Goal: Find specific page/section: Find specific page/section

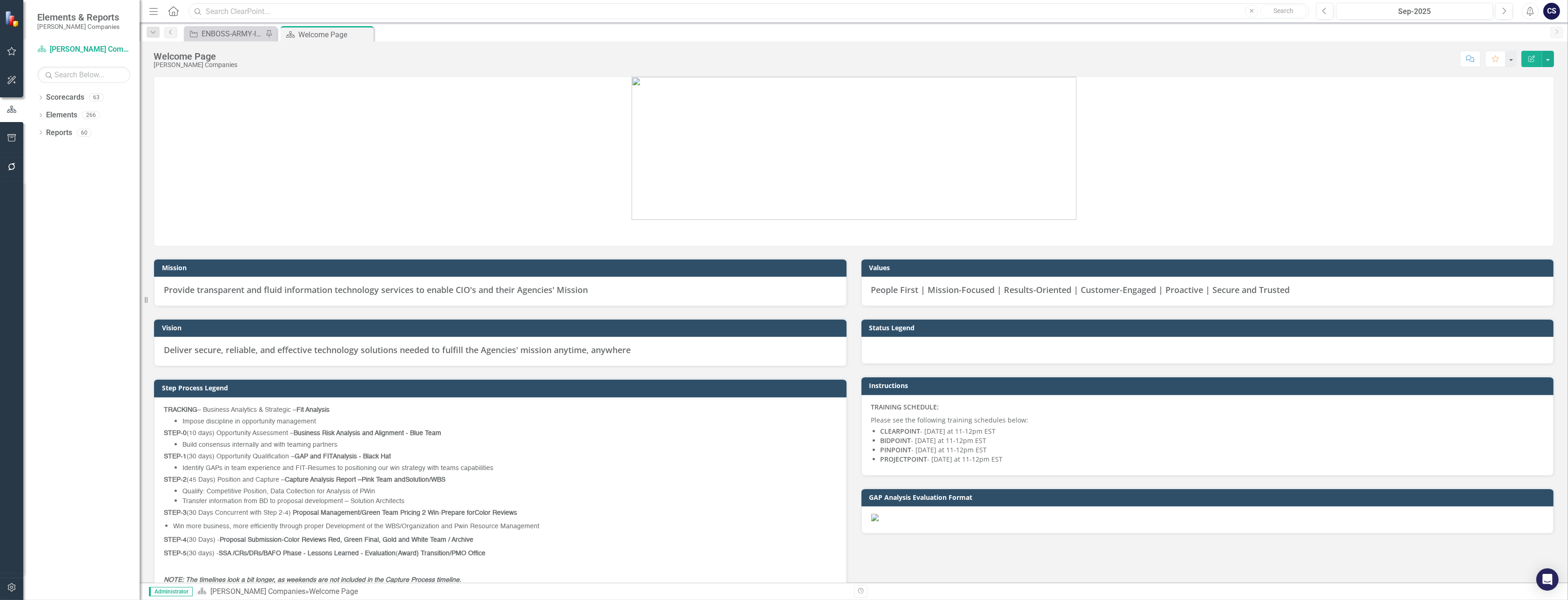
click at [223, 9] on input "text" at bounding box center [749, 11] width 1121 height 16
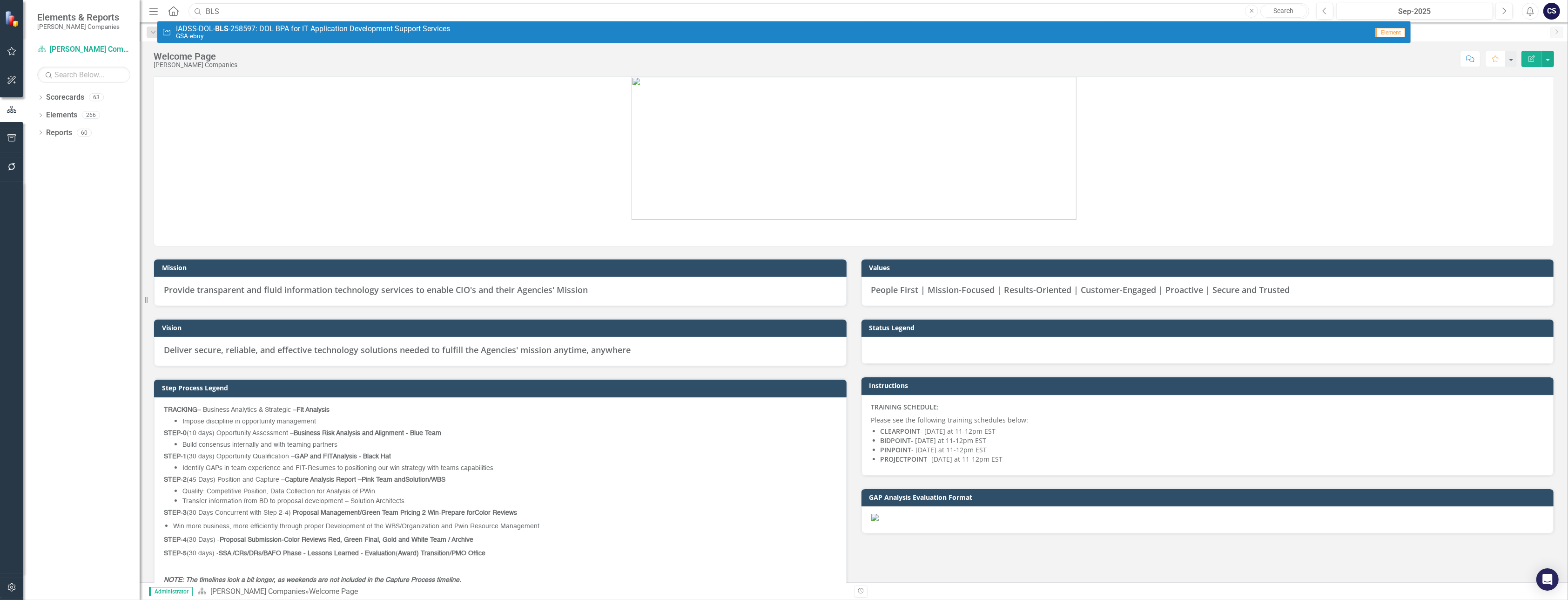
type input "BLS"
click at [224, 30] on strong "BLS" at bounding box center [222, 28] width 14 height 9
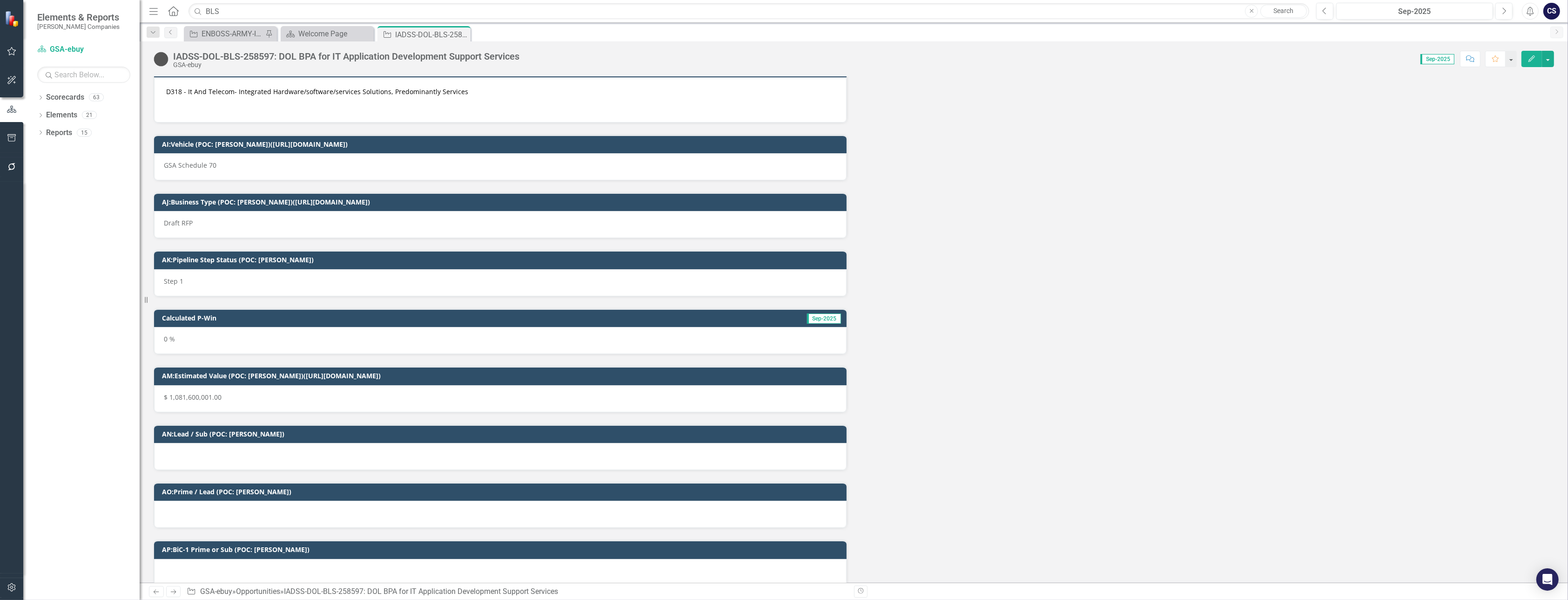
scroll to position [676, 0]
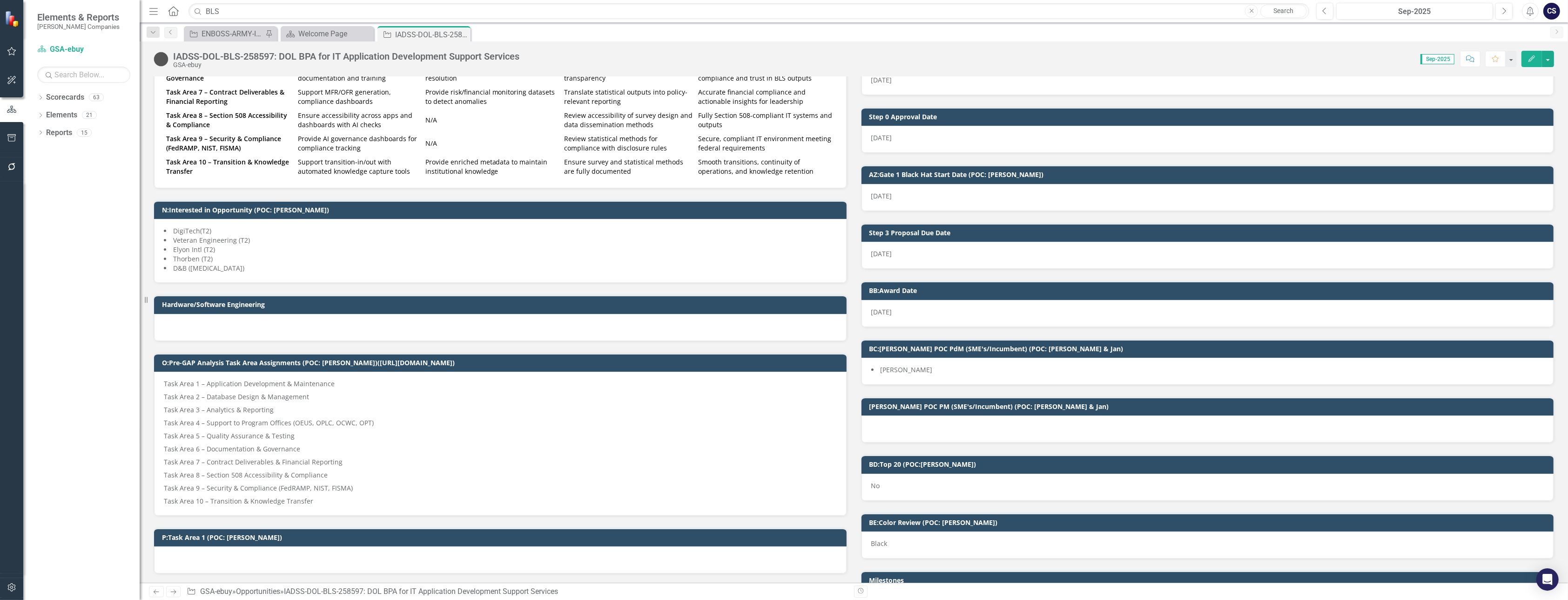
click at [284, 560] on div at bounding box center [500, 560] width 693 height 27
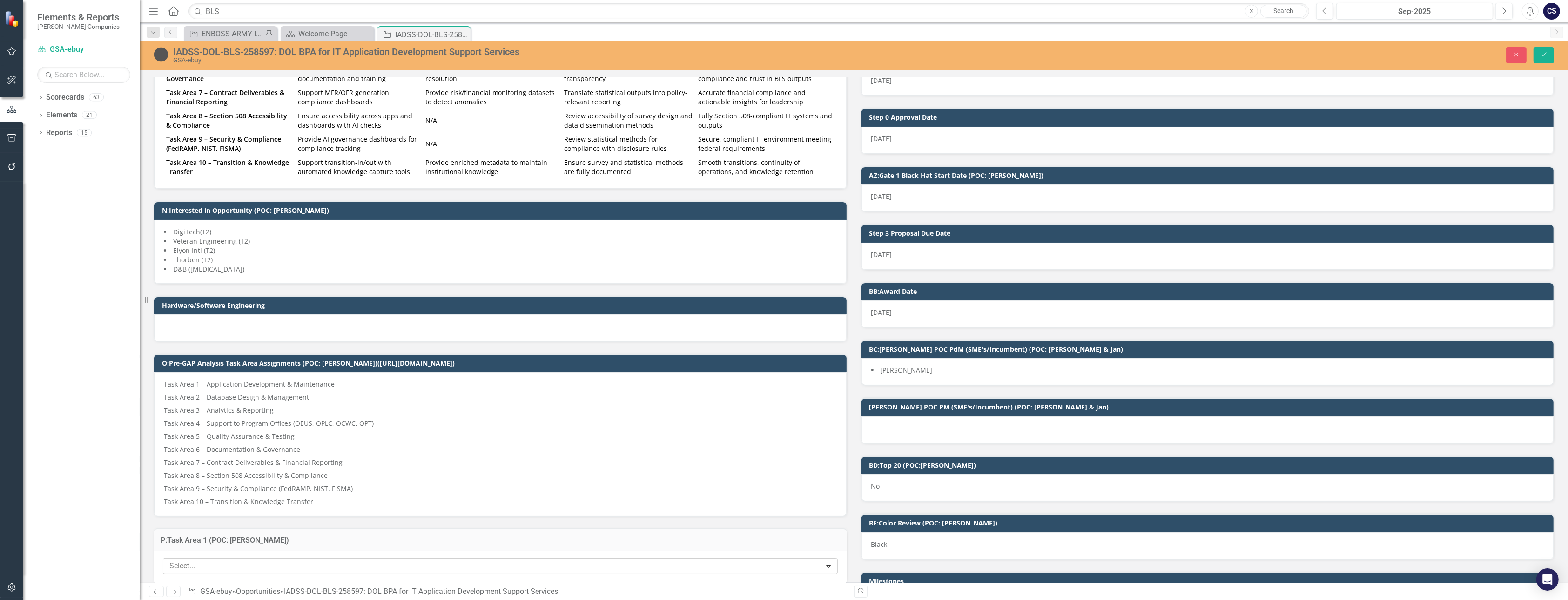
click at [782, 563] on icon "Expand" at bounding box center [828, 566] width 9 height 7
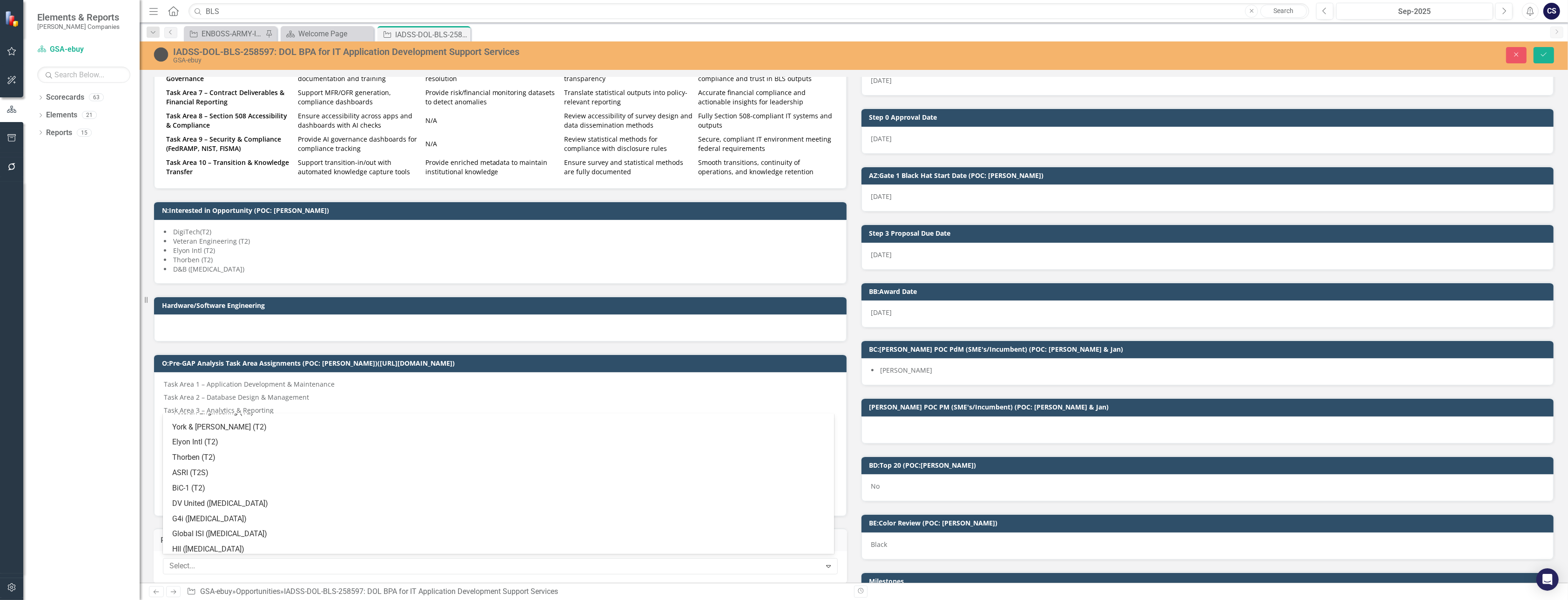
scroll to position [627, 0]
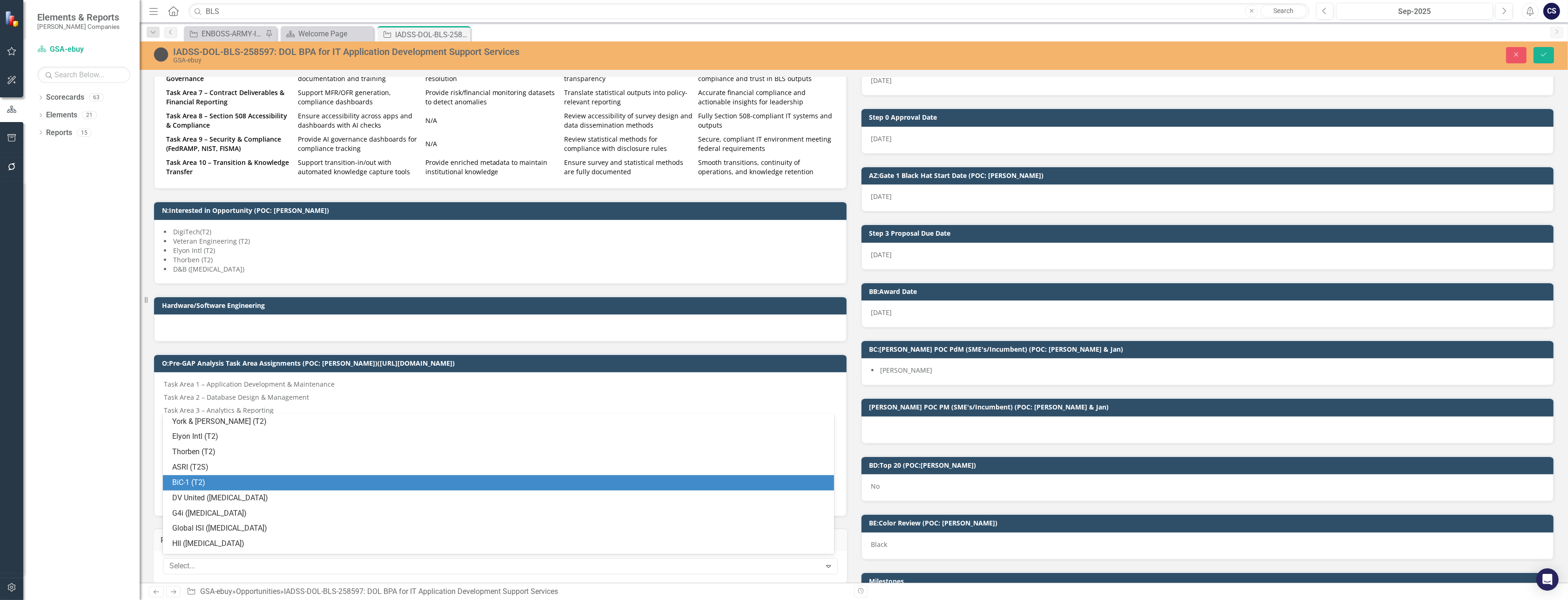
click at [178, 478] on div "BiC-1 (T2)" at bounding box center [500, 482] width 656 height 11
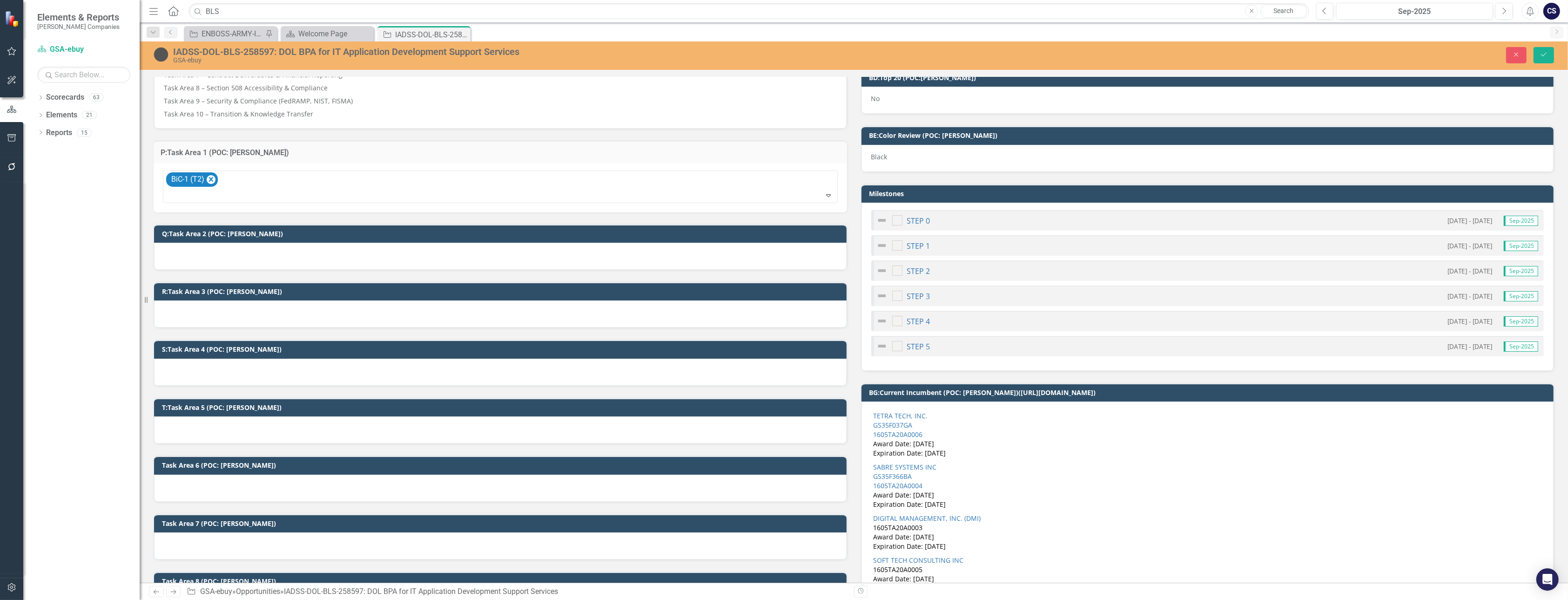
scroll to position [1040, 0]
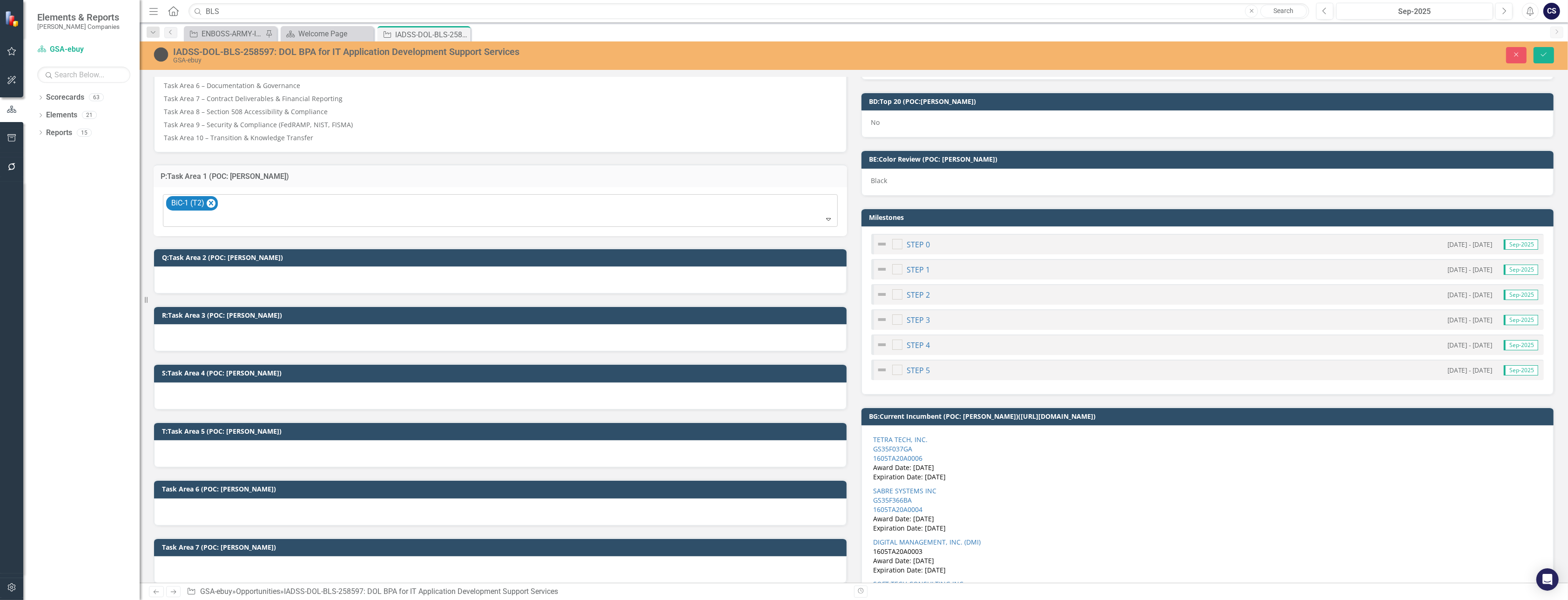
click at [782, 215] on icon "Expand" at bounding box center [828, 219] width 9 height 7
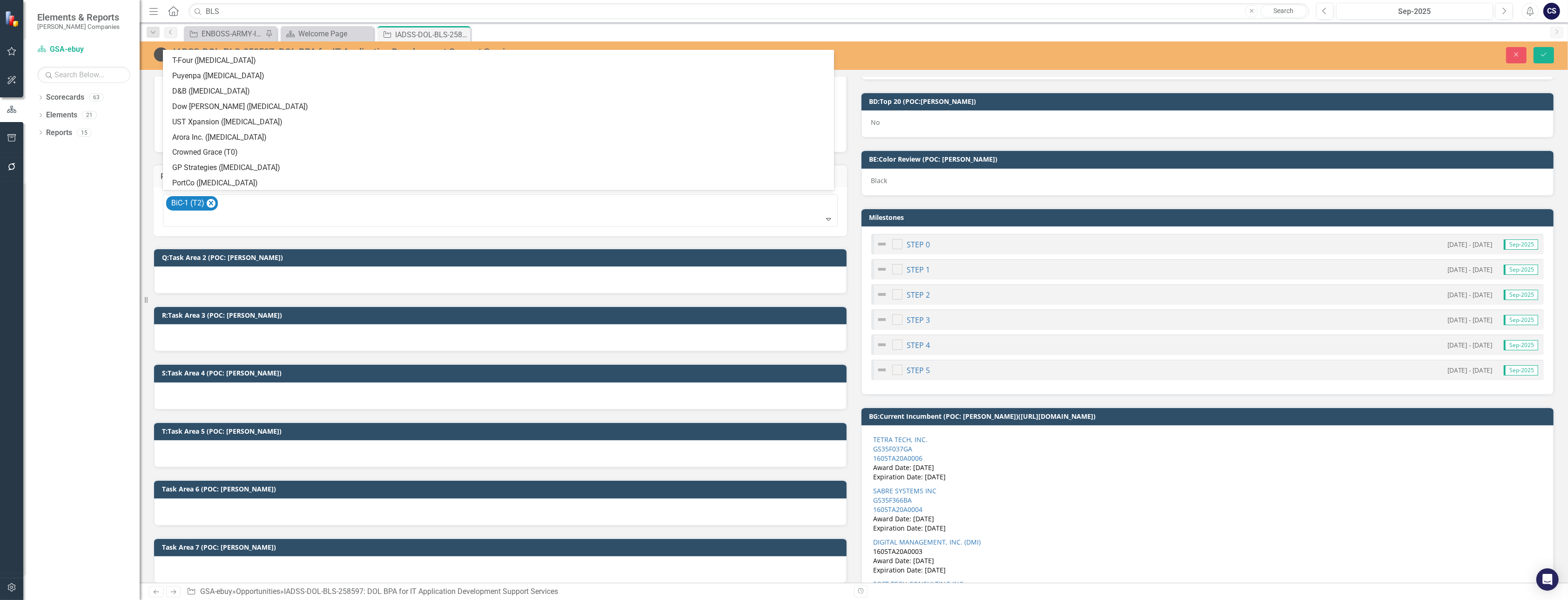
scroll to position [0, 0]
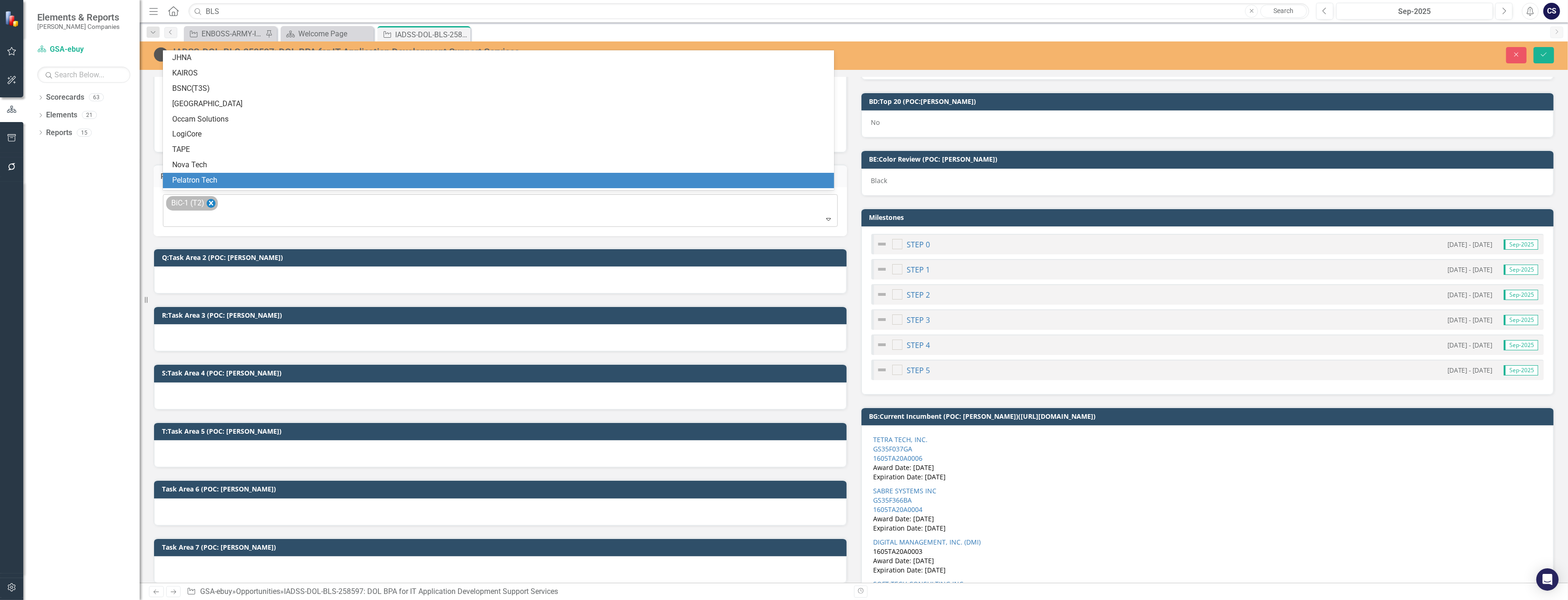
click at [213, 200] on icon "Remove BiC-1 (T2)" at bounding box center [211, 203] width 9 height 12
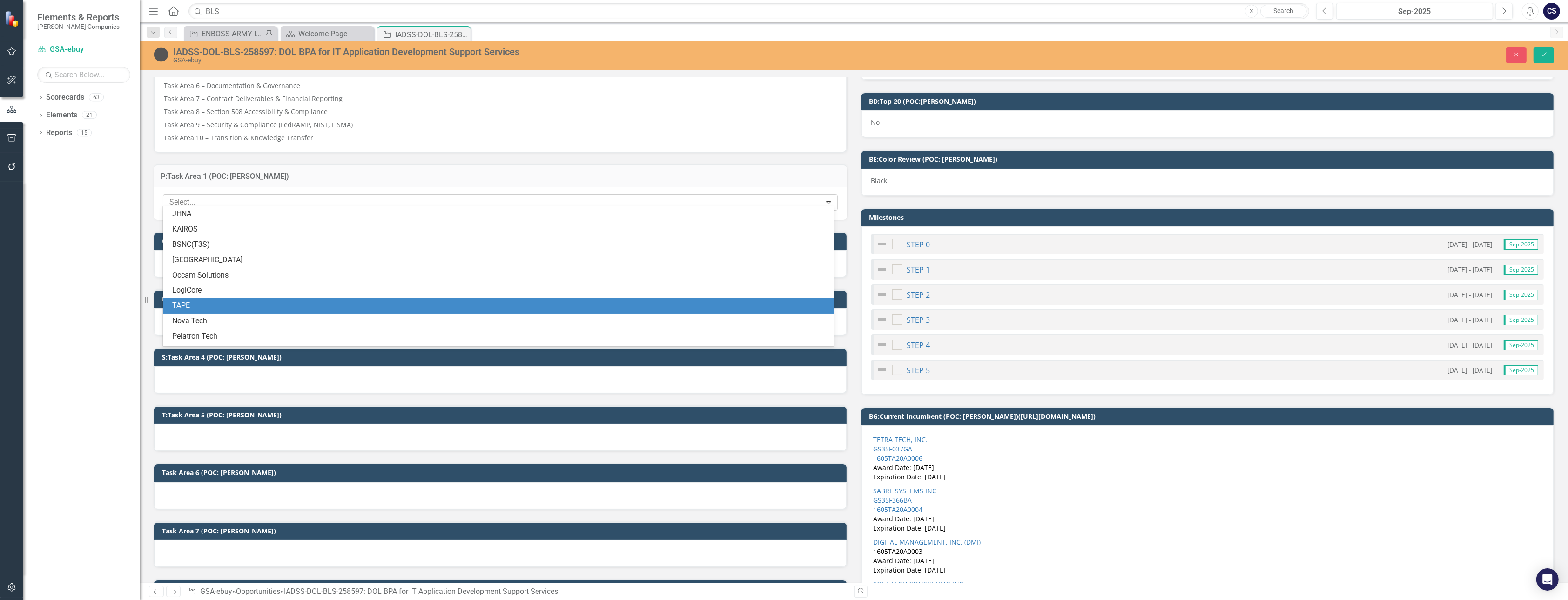
click at [782, 45] on div "IADSS-DOL-BLS-258597: DOL BPA for IT Application Development Support Services G…" at bounding box center [854, 56] width 1429 height 28
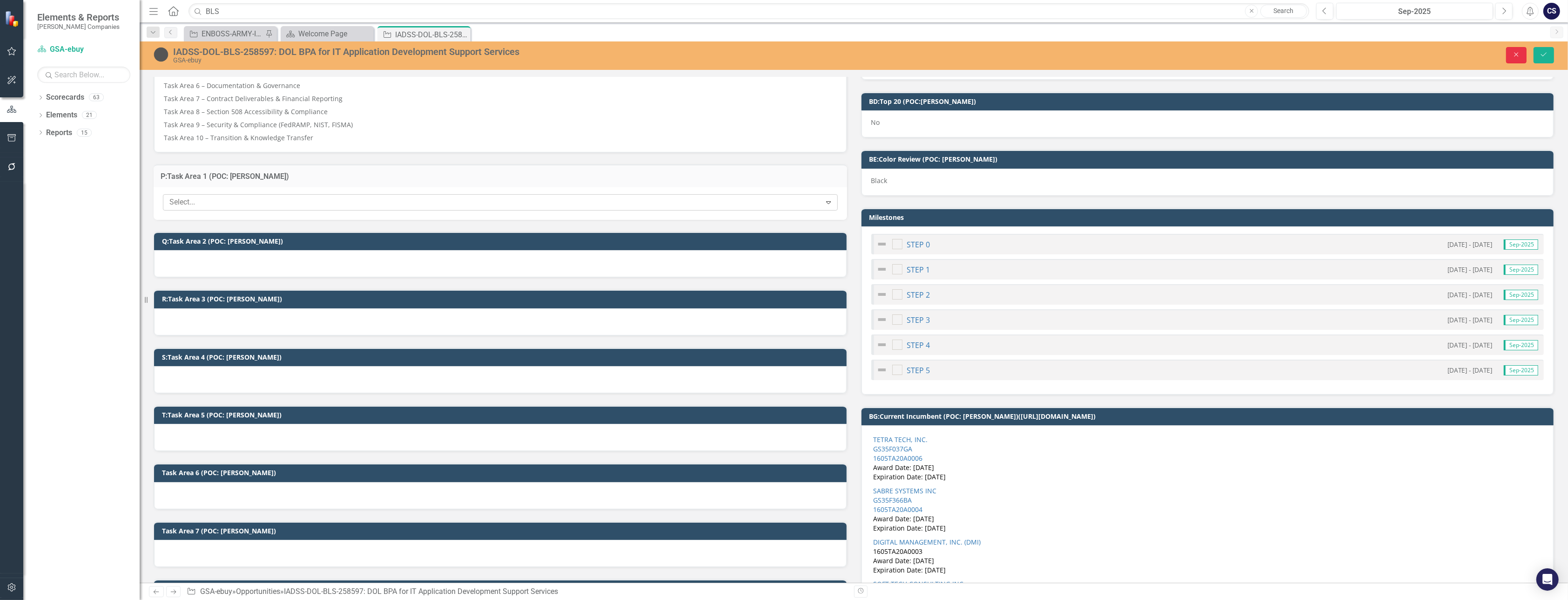
click at [782, 56] on icon "Close" at bounding box center [1517, 54] width 9 height 7
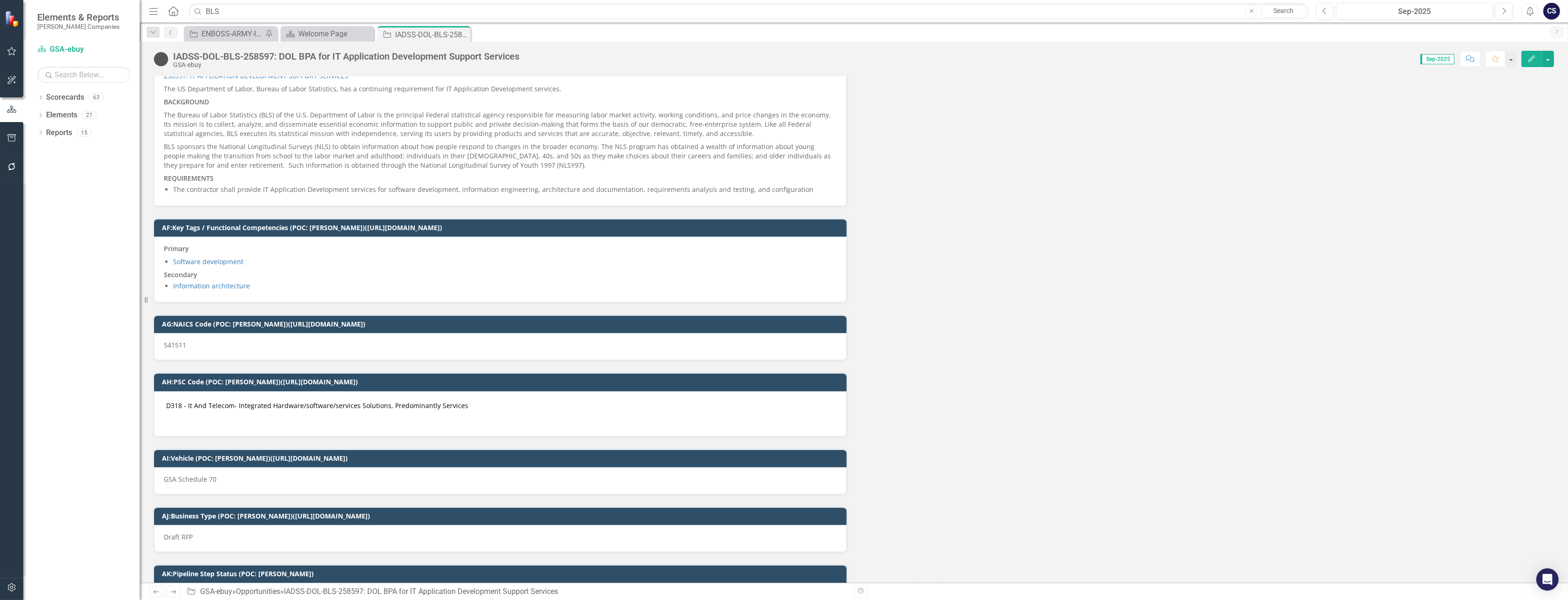
scroll to position [2702, 0]
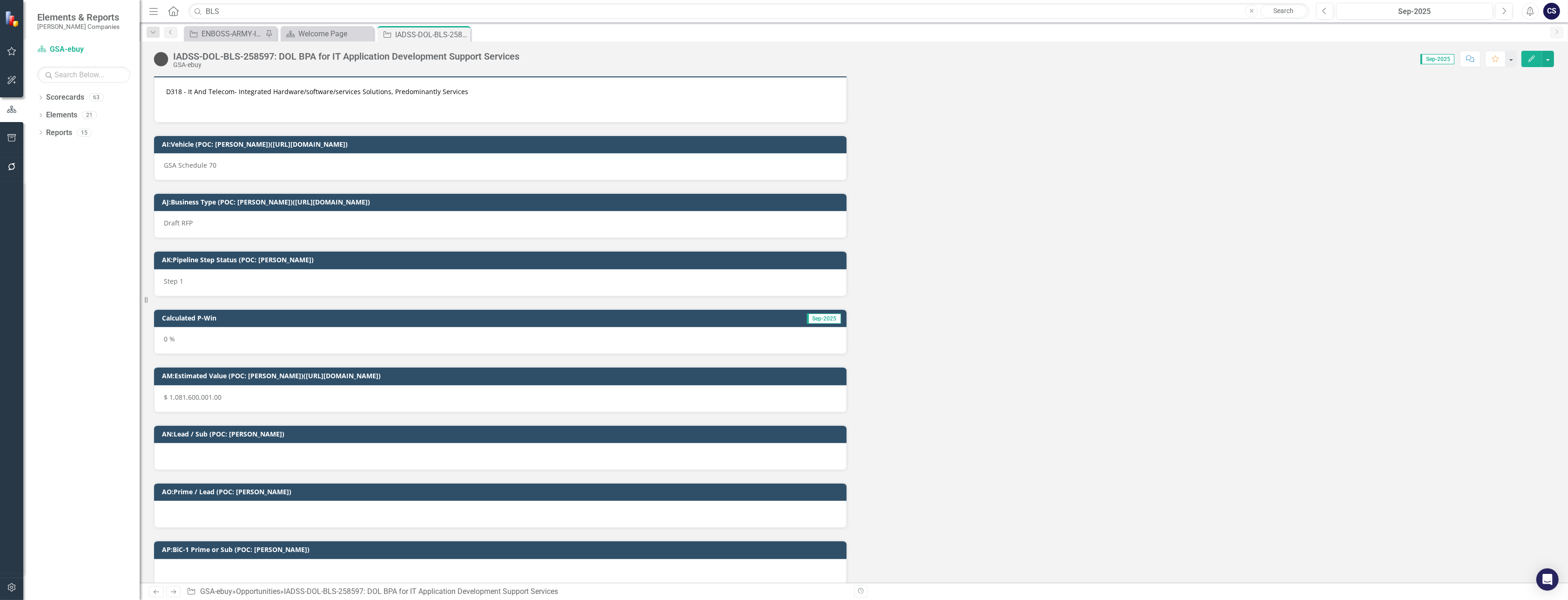
click at [360, 563] on div at bounding box center [500, 572] width 693 height 27
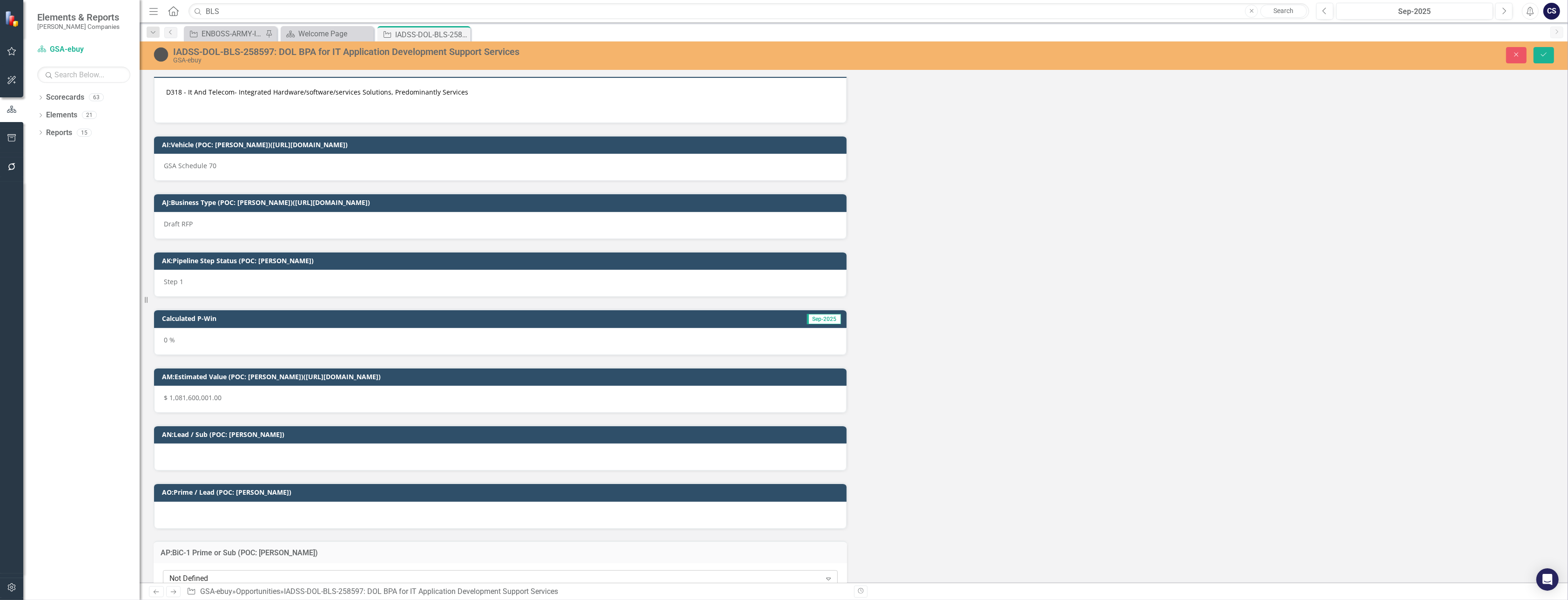
click at [782, 577] on icon at bounding box center [829, 578] width 5 height 3
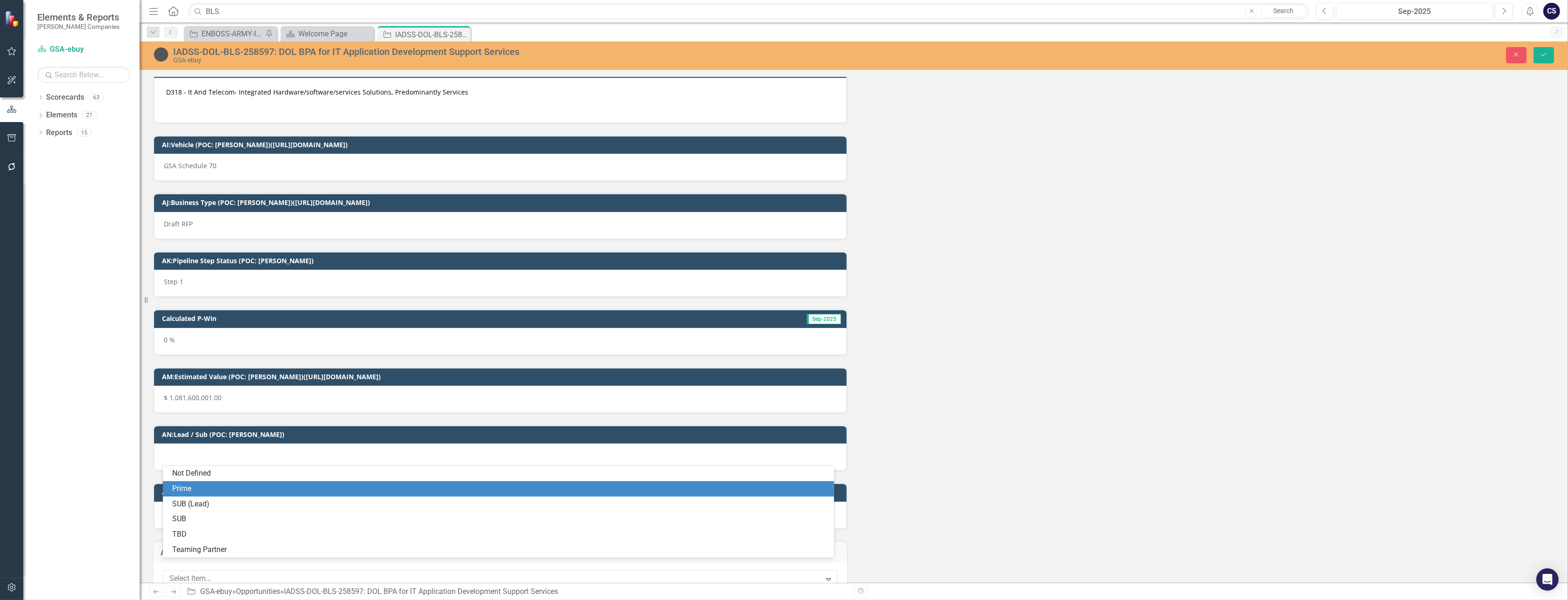
click at [230, 488] on div "Prime" at bounding box center [500, 489] width 656 height 11
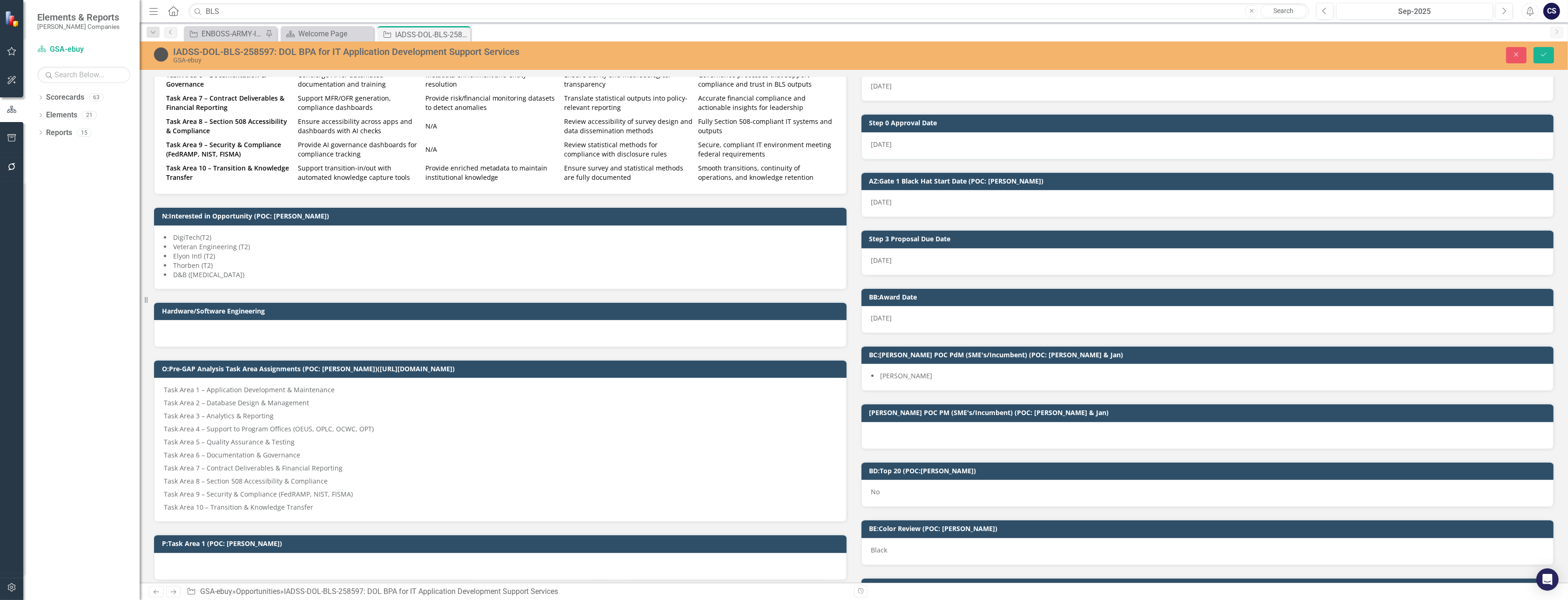
scroll to position [652, 0]
